Goal: Task Accomplishment & Management: Manage account settings

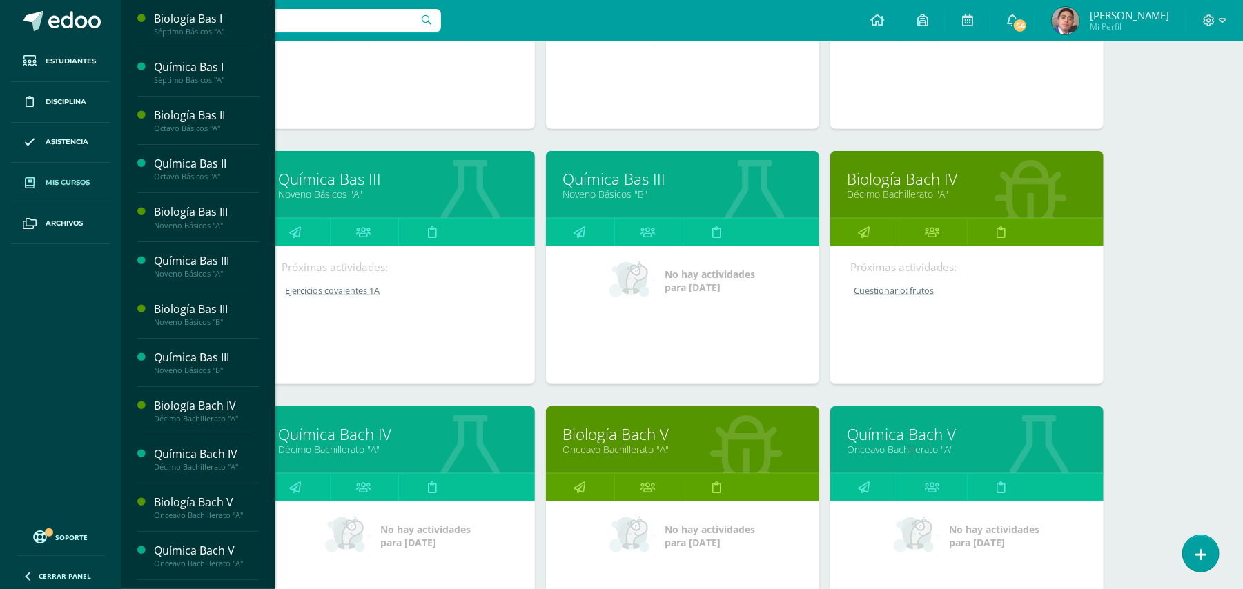
scroll to position [644, 0]
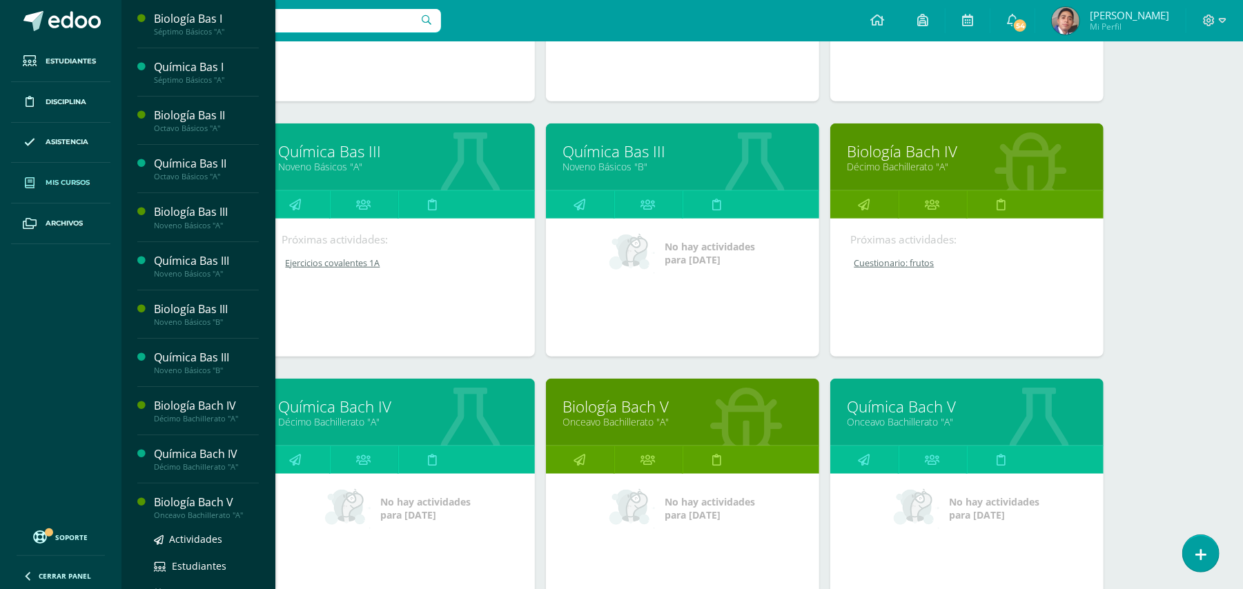
click at [219, 514] on div "Onceavo Bachillerato "A"" at bounding box center [206, 516] width 105 height 10
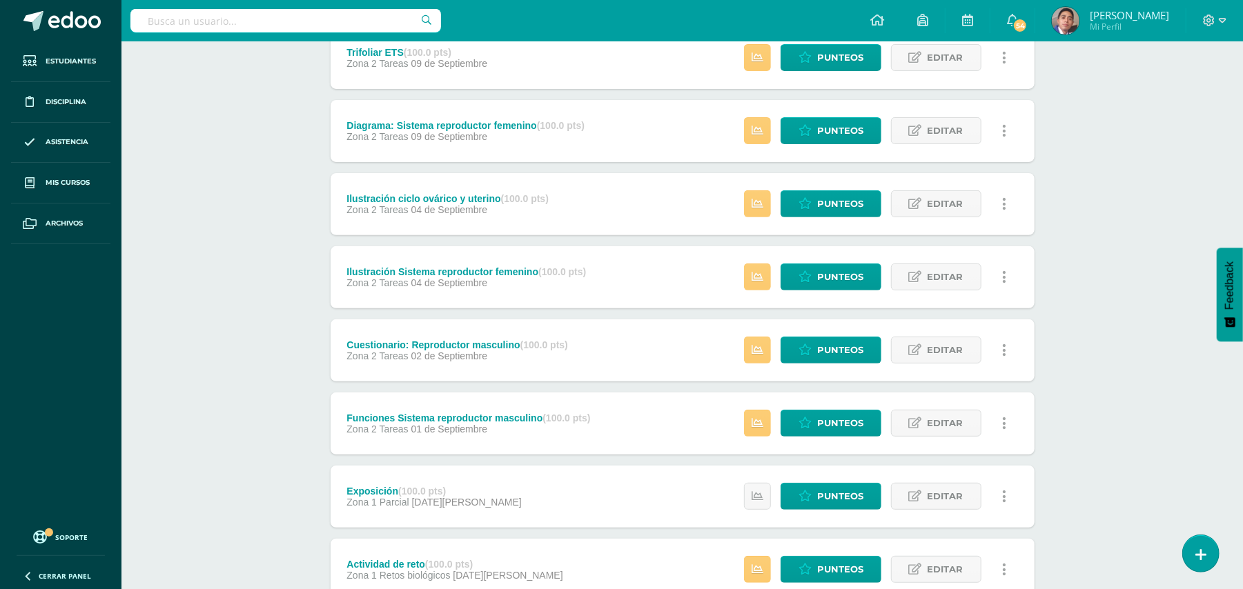
scroll to position [446, 0]
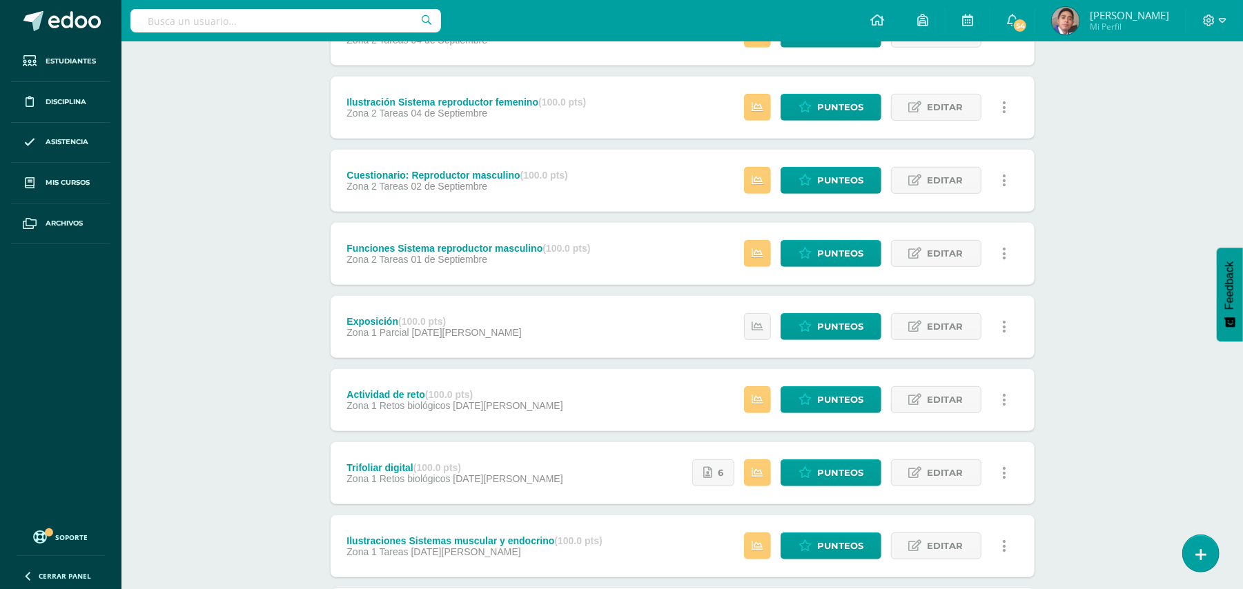
click at [600, 467] on div "Trifoliar digital (100.0 pts) Zona 1 Retos biológicos 28 de Agosto Estatus de A…" at bounding box center [683, 473] width 704 height 62
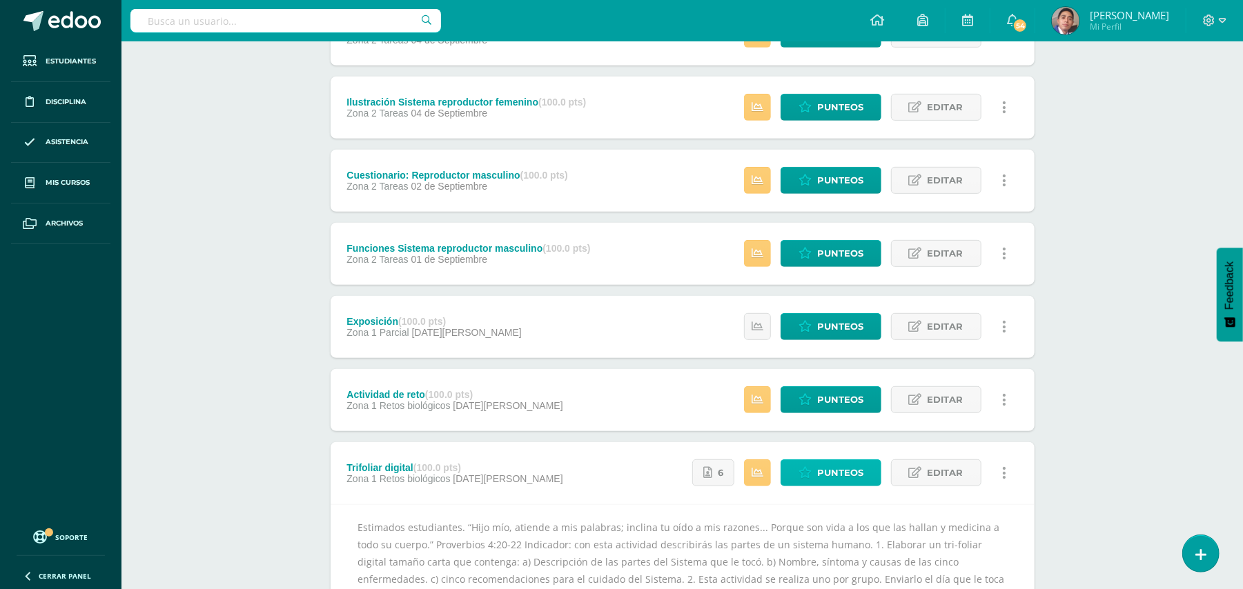
click at [817, 484] on span "Punteos" at bounding box center [840, 473] width 46 height 26
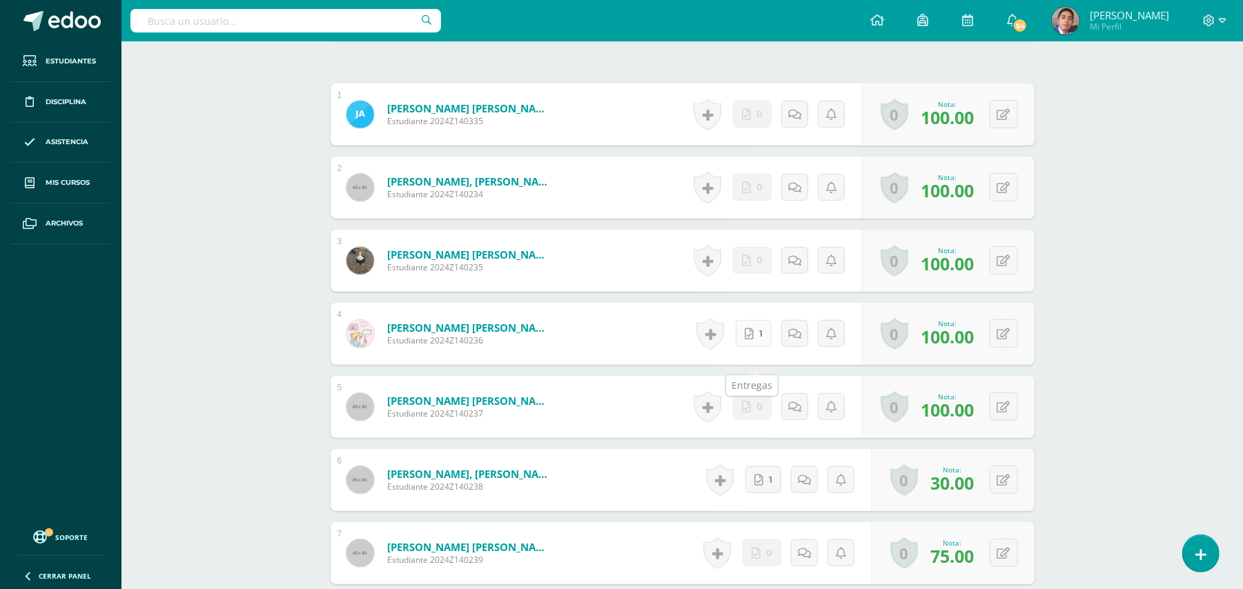
scroll to position [462, 0]
click at [755, 346] on link "1" at bounding box center [754, 333] width 36 height 27
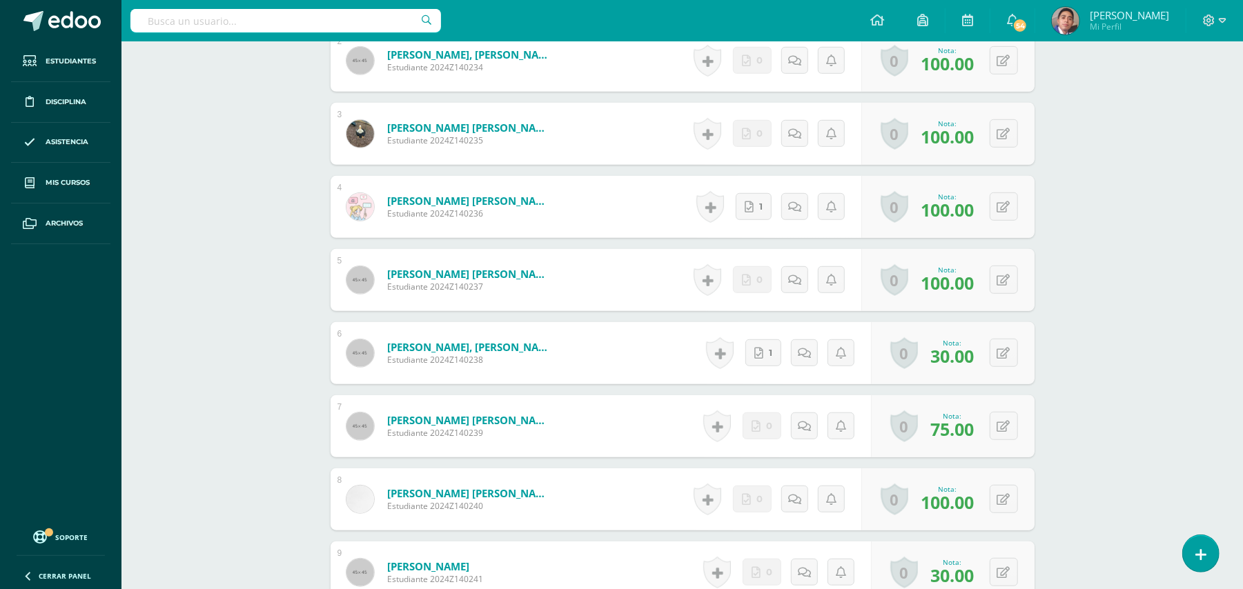
scroll to position [740, 0]
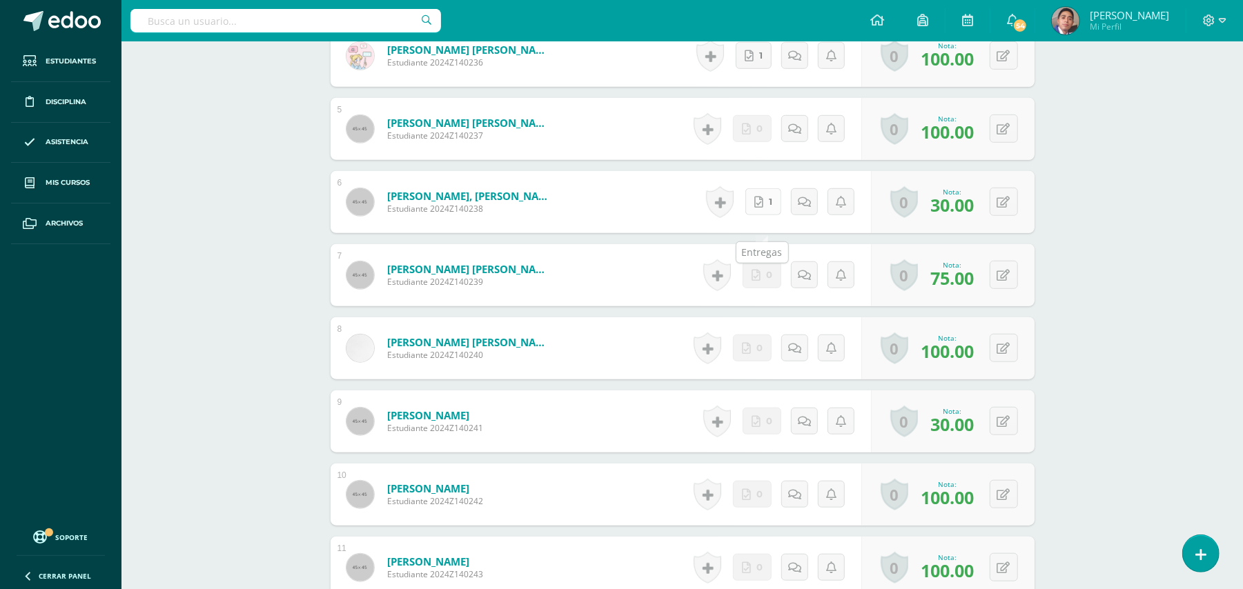
click at [763, 215] on link "1" at bounding box center [763, 201] width 36 height 27
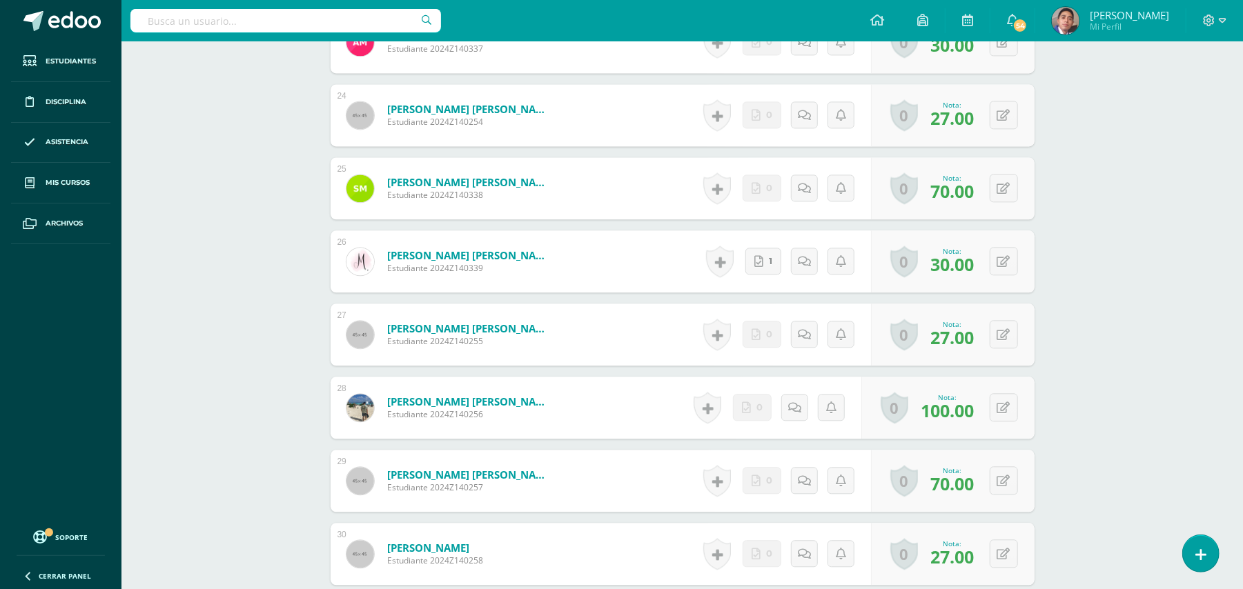
scroll to position [2115, 0]
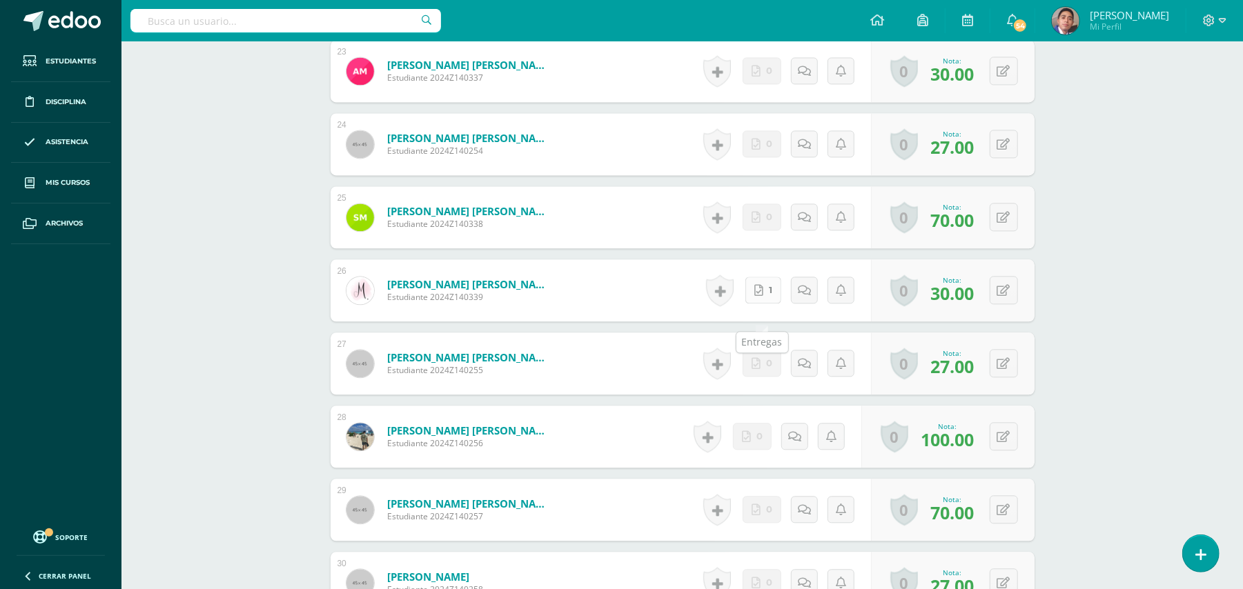
click at [765, 304] on link "1" at bounding box center [763, 290] width 36 height 27
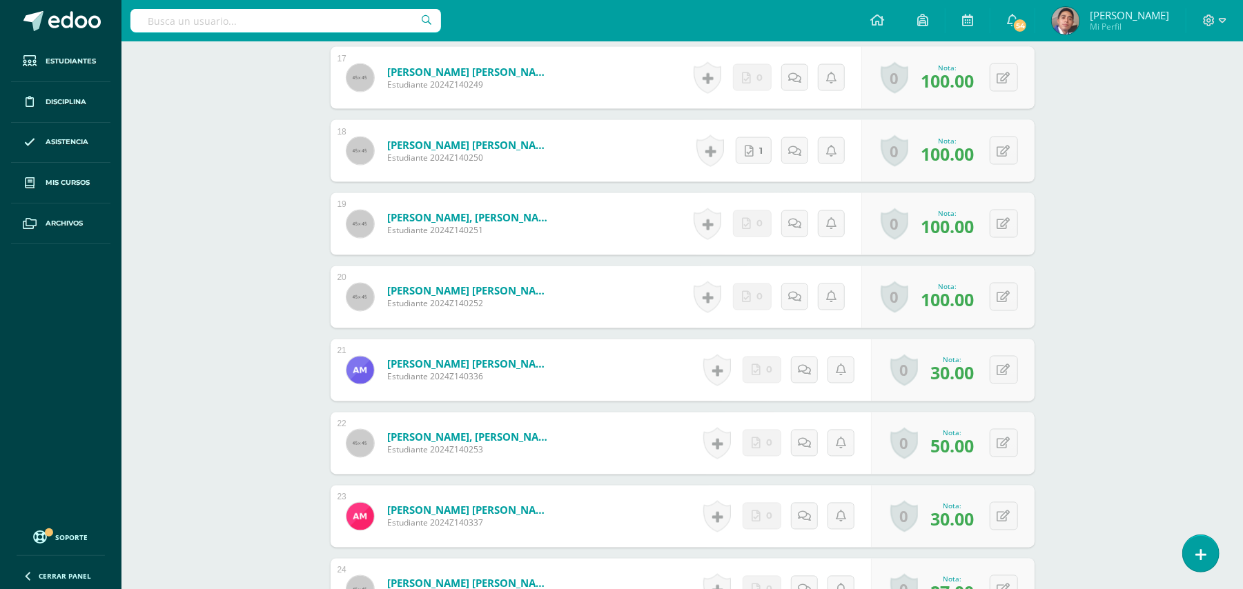
scroll to position [1654, 0]
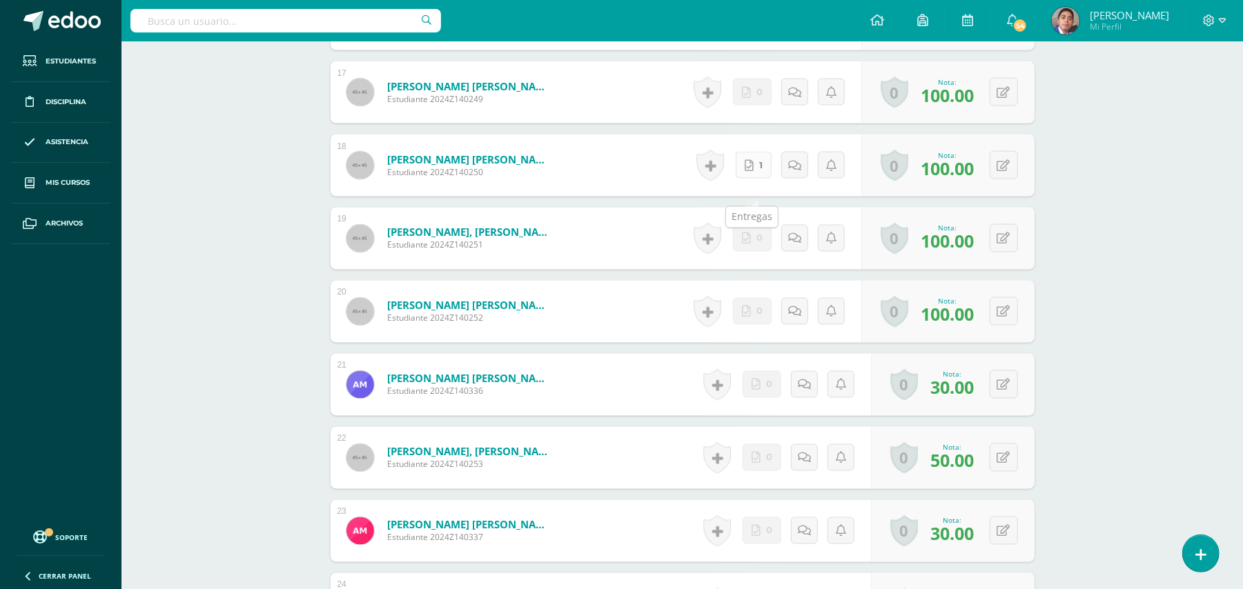
click at [759, 178] on span "1" at bounding box center [760, 166] width 3 height 26
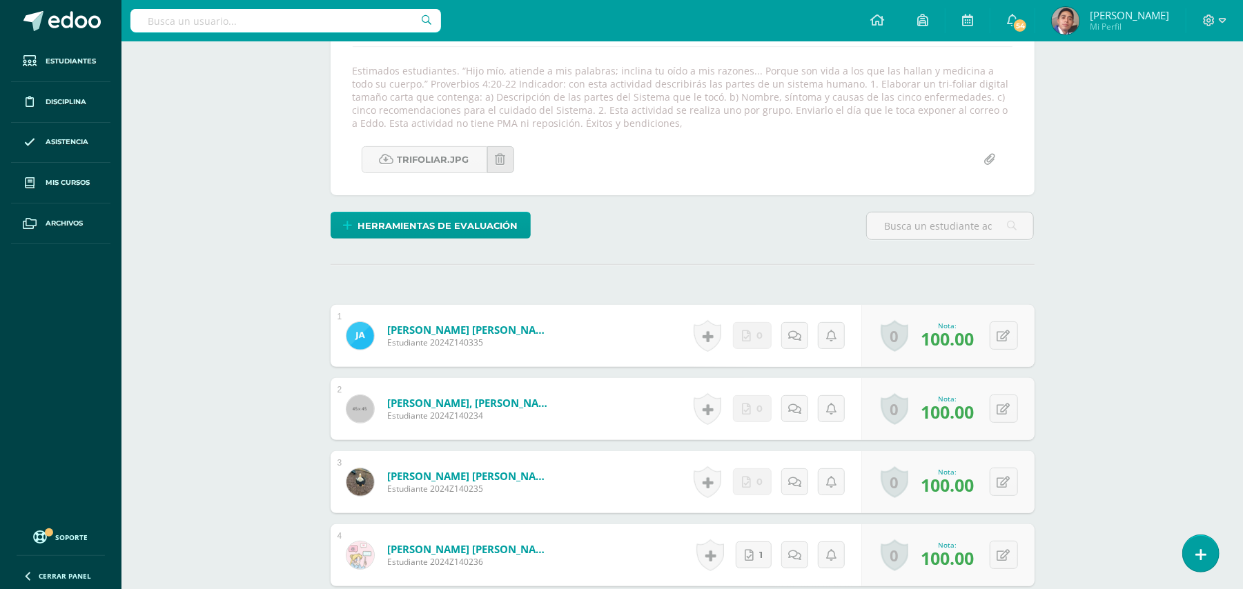
scroll to position [0, 0]
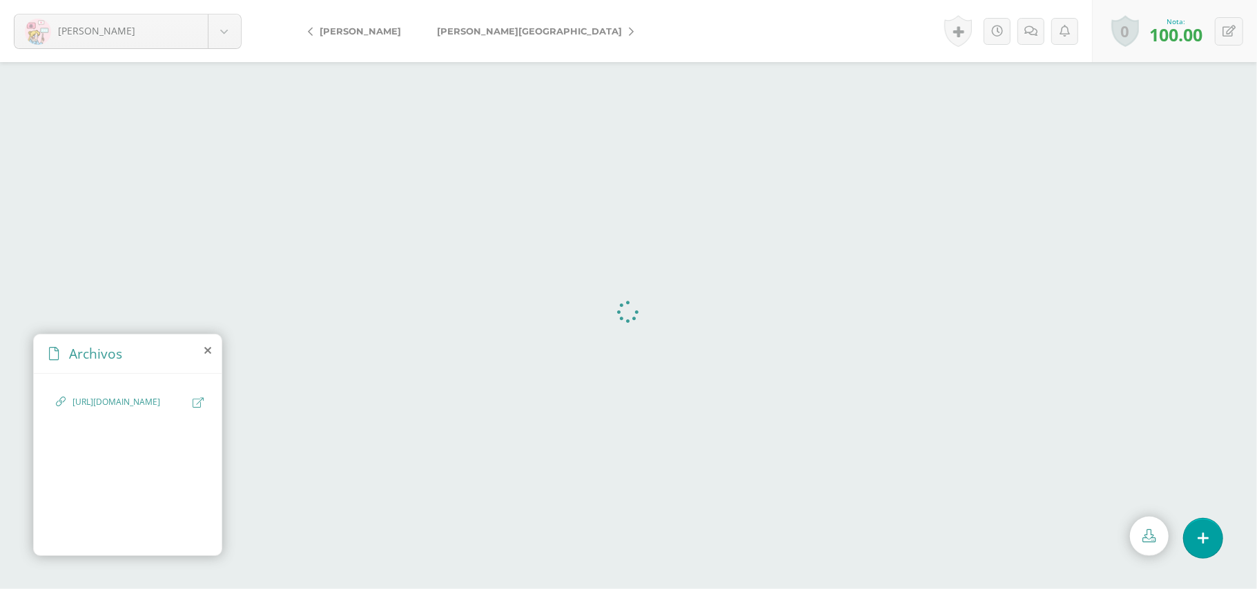
click at [139, 409] on span "https://www.canva.com/design/DAGwq4pdrOE/gh-KYRjdGb7D-IVGK5lHjw/edit" at bounding box center [128, 402] width 113 height 13
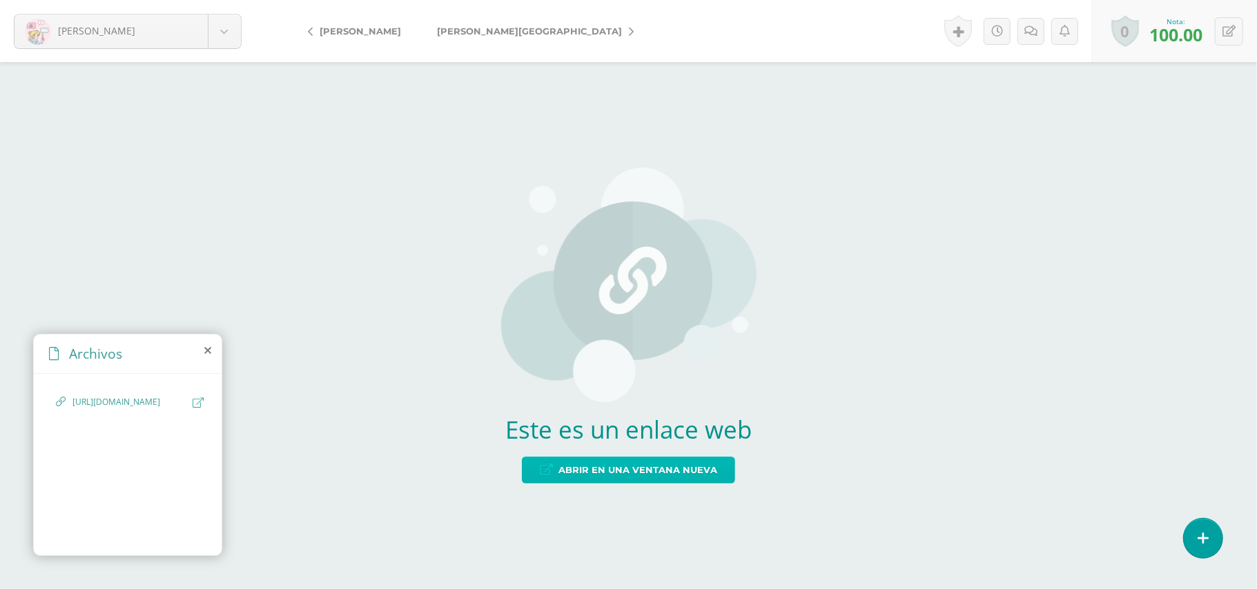
click at [614, 475] on span "Abrir en una ventana nueva" at bounding box center [637, 471] width 159 height 26
click at [619, 473] on span "Abrir en una ventana nueva" at bounding box center [637, 471] width 159 height 26
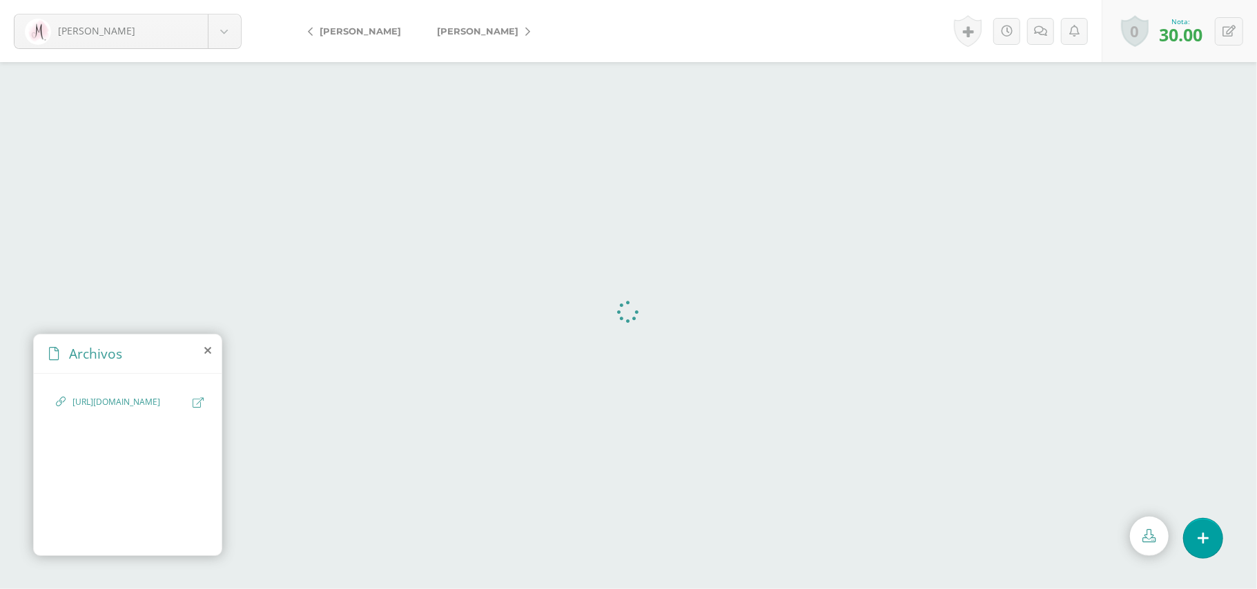
click at [121, 409] on span "[URL][DOMAIN_NAME]" at bounding box center [128, 402] width 113 height 13
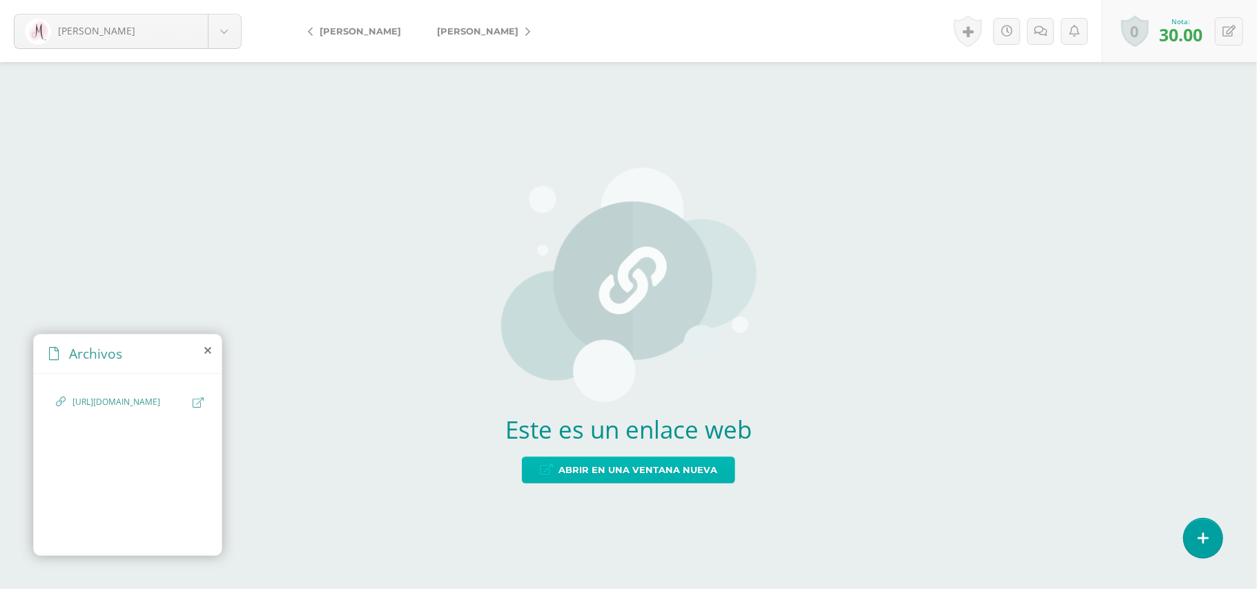
click at [596, 467] on span "Abrir en una ventana nueva" at bounding box center [637, 471] width 159 height 26
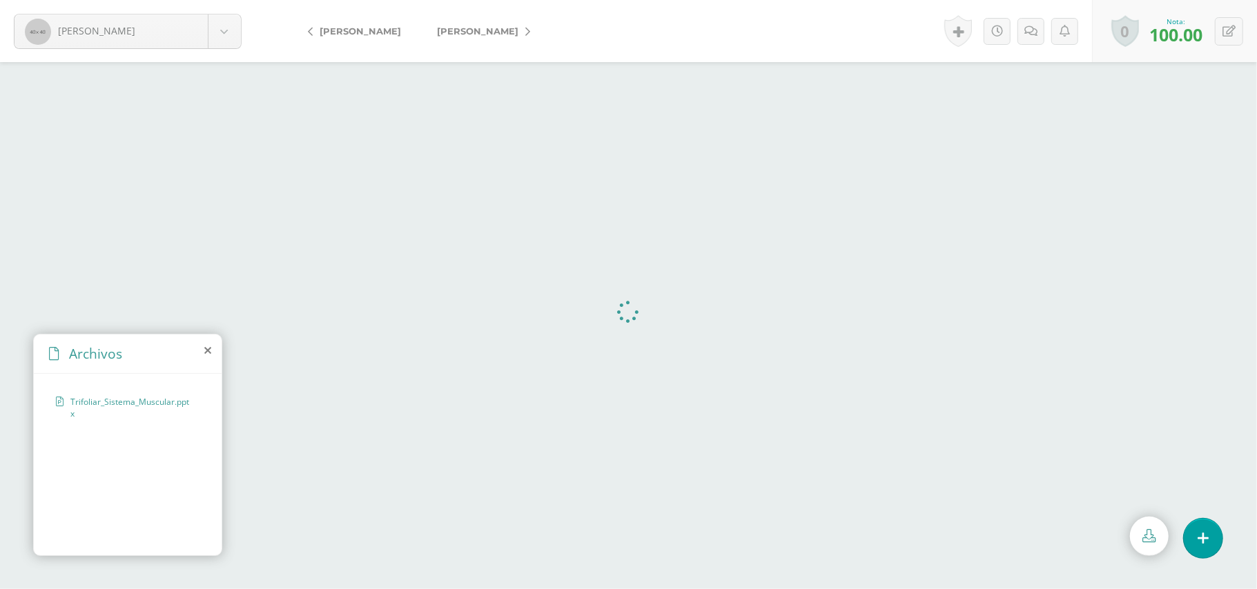
click at [97, 404] on span "Trifoliar_Sistema_Muscular.pptx" at bounding box center [131, 407] width 122 height 23
click at [1155, 534] on icon at bounding box center [1149, 535] width 13 height 13
